Goal: Task Accomplishment & Management: Manage account settings

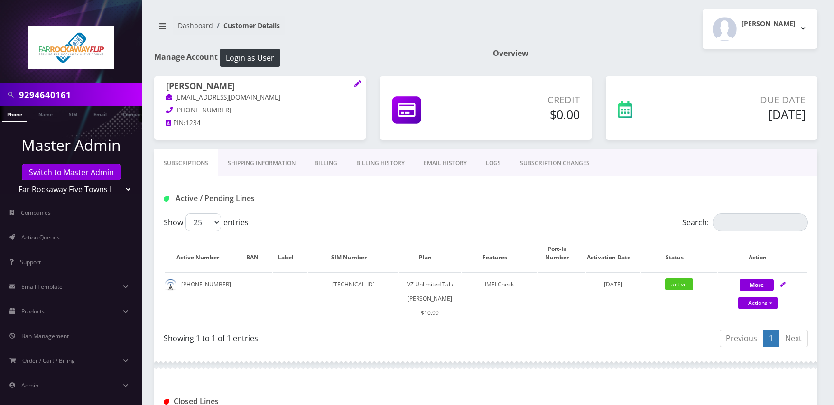
scroll to position [280, 0]
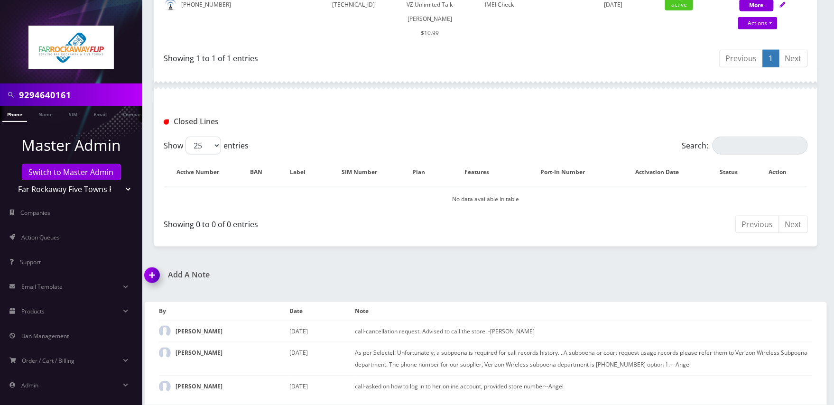
click at [76, 89] on input "9294640161" at bounding box center [79, 95] width 121 height 18
paste input "8483896288"
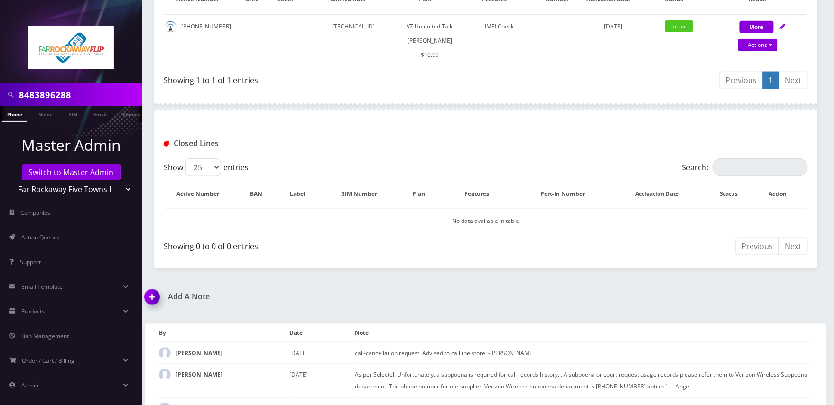
scroll to position [0, 5]
type input "8483896288"
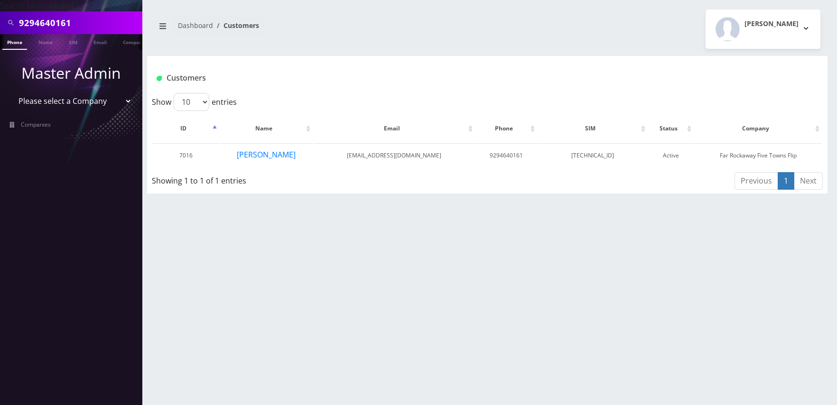
click at [84, 23] on input "9294640161" at bounding box center [79, 23] width 121 height 18
paste input "8483896288"
type input "8483896288"
click at [23, 46] on link "Phone" at bounding box center [14, 42] width 25 height 16
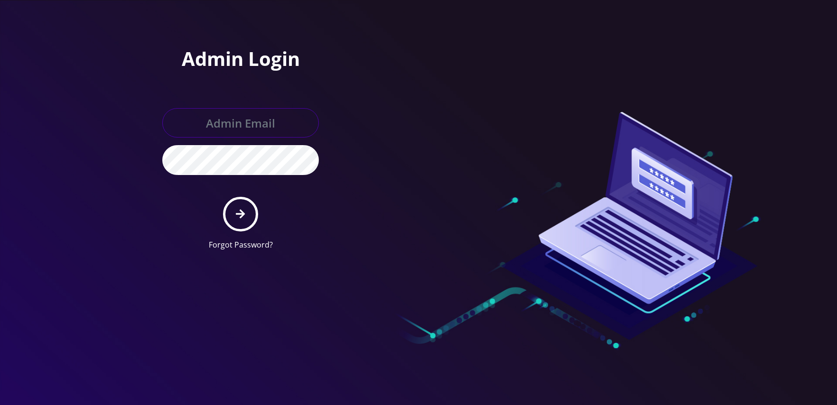
type input "[EMAIL_ADDRESS][DOMAIN_NAME]"
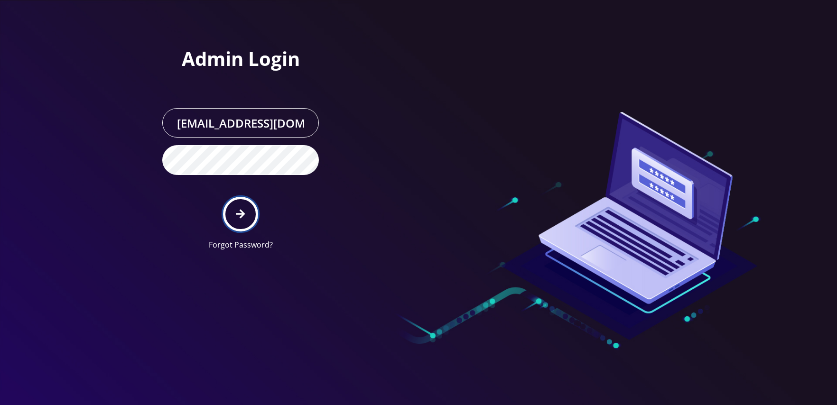
click at [239, 212] on icon "submit" at bounding box center [240, 214] width 9 height 10
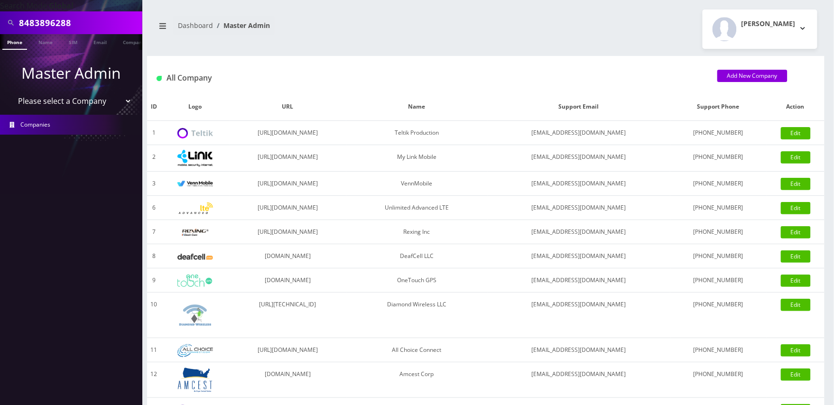
click at [83, 19] on input "8483896288" at bounding box center [79, 23] width 121 height 18
click at [23, 46] on link "Phone" at bounding box center [14, 42] width 25 height 16
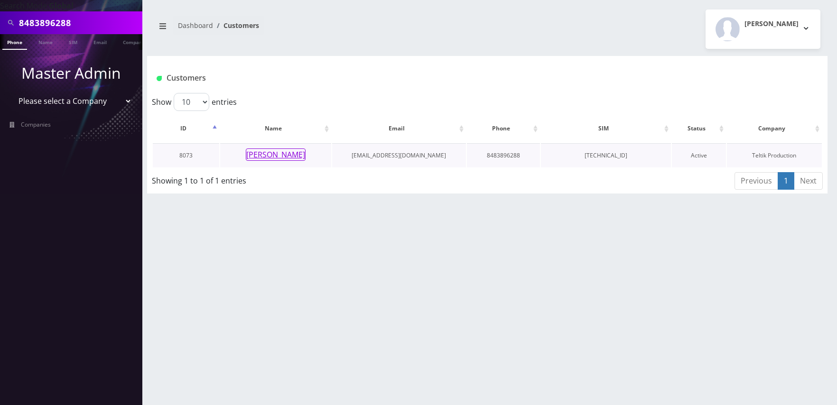
click at [287, 154] on button "[PERSON_NAME]" at bounding box center [276, 154] width 60 height 12
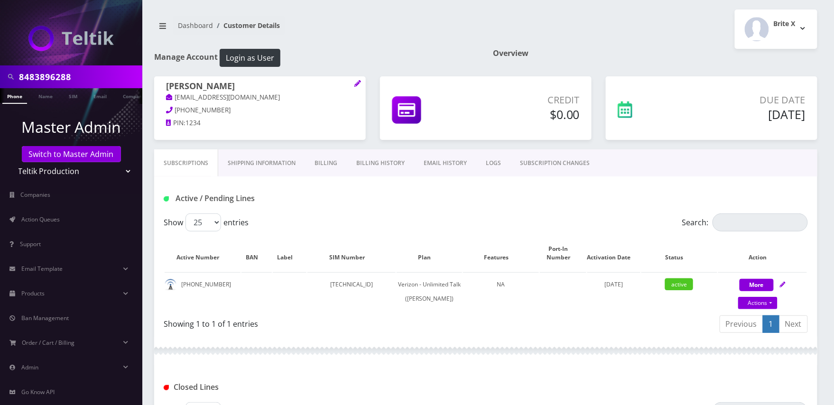
drag, startPoint x: 566, startPoint y: 164, endPoint x: 444, endPoint y: 185, distance: 123.7
click at [566, 164] on link "SUBSCRIPTION CHANGES" at bounding box center [554, 163] width 89 height 28
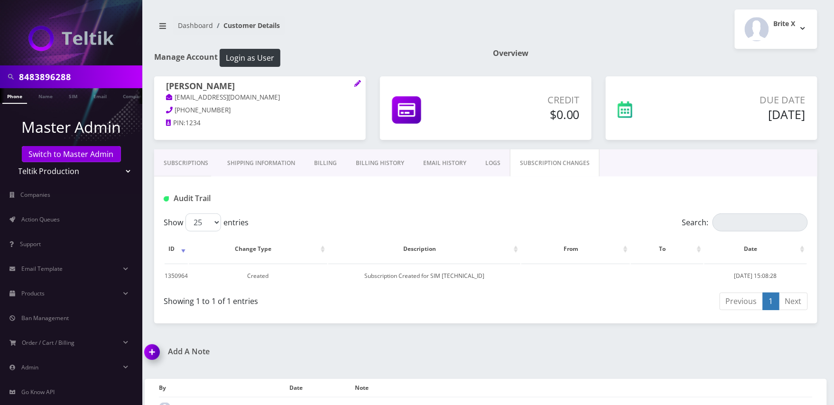
click at [189, 163] on link "Subscriptions" at bounding box center [186, 163] width 64 height 28
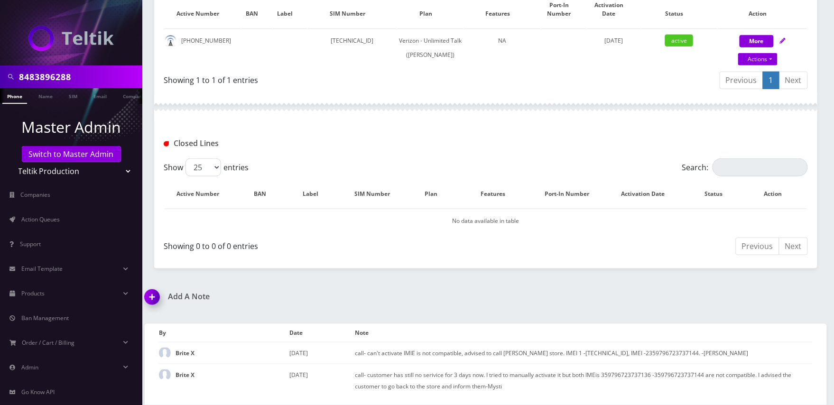
scroll to position [163, 0]
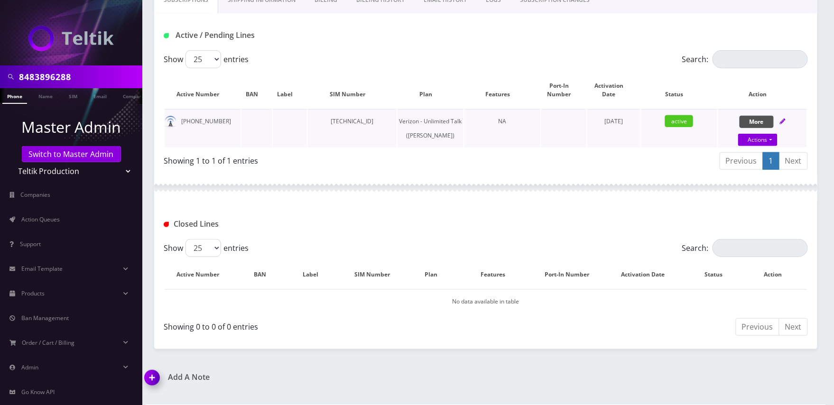
drag, startPoint x: 785, startPoint y: 121, endPoint x: 757, endPoint y: 116, distance: 28.5
click at [785, 121] on icon at bounding box center [783, 122] width 6 height 6
select select "459"
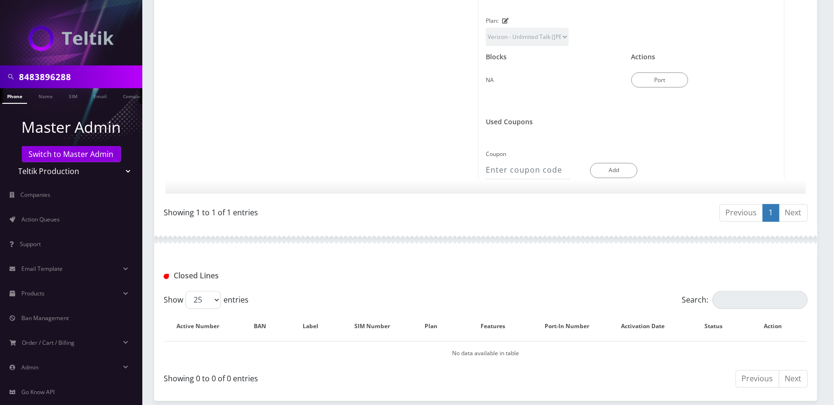
scroll to position [569, 0]
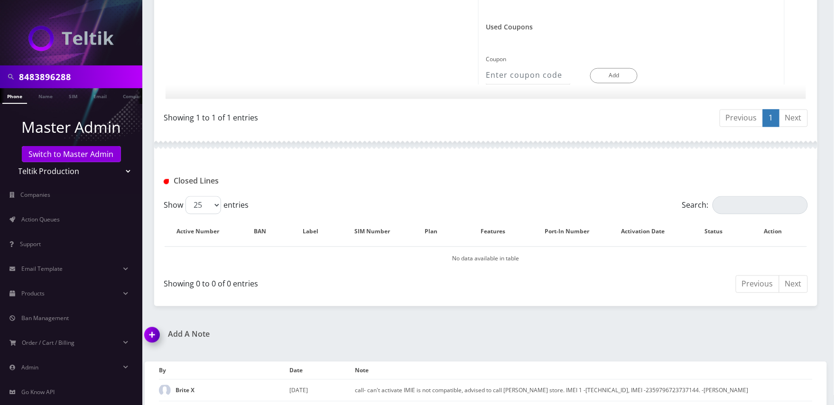
click at [150, 352] on img at bounding box center [154, 338] width 28 height 28
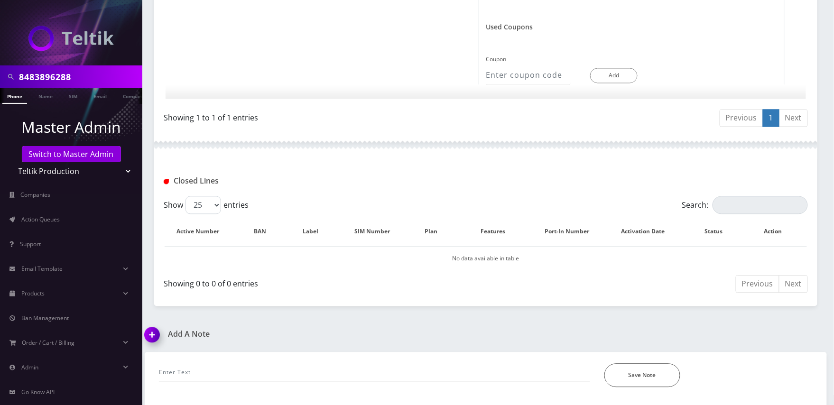
scroll to position [675, 0]
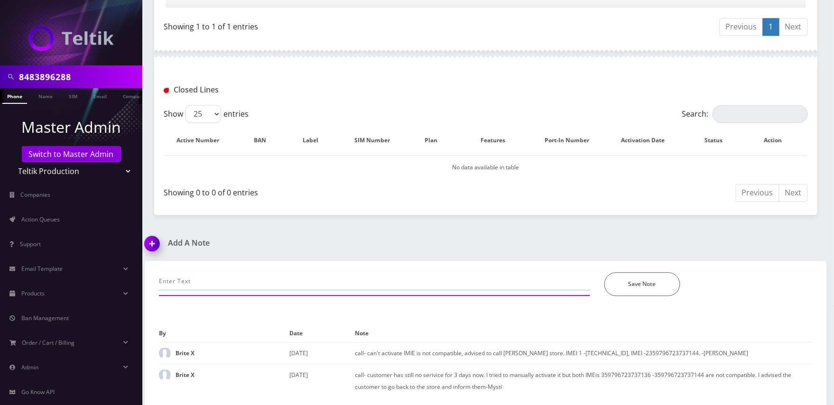
click at [274, 273] on input "text" at bounding box center [374, 281] width 431 height 18
type input "call-SIM puk, advised to call the store. -[PERSON_NAME]"
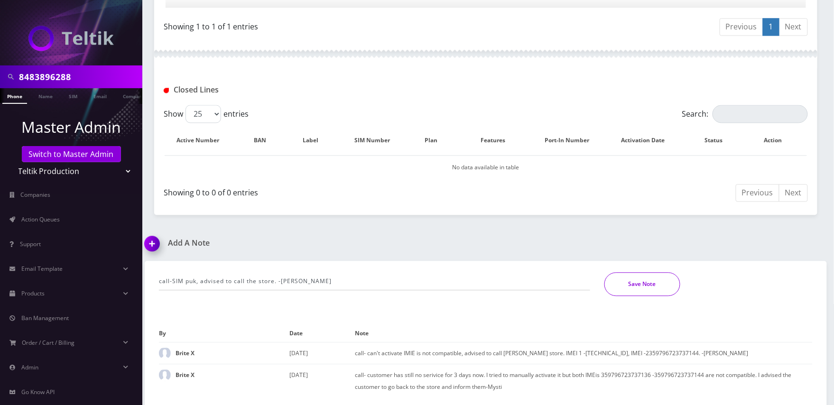
click at [664, 294] on button "Save Note" at bounding box center [642, 284] width 76 height 24
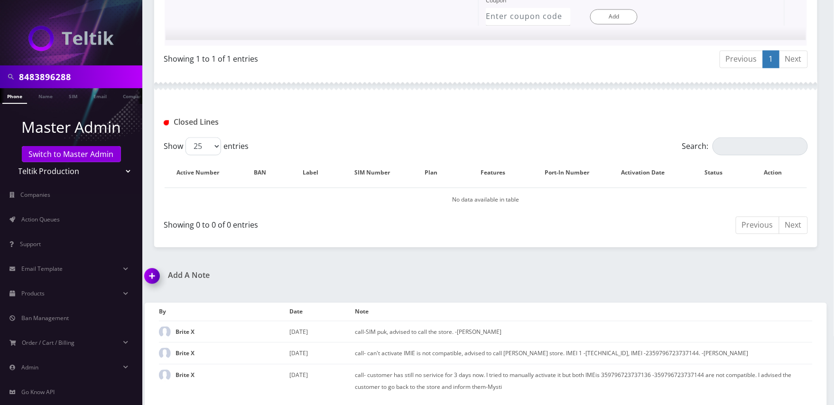
scroll to position [643, 0]
